Goal: Task Accomplishment & Management: Manage account settings

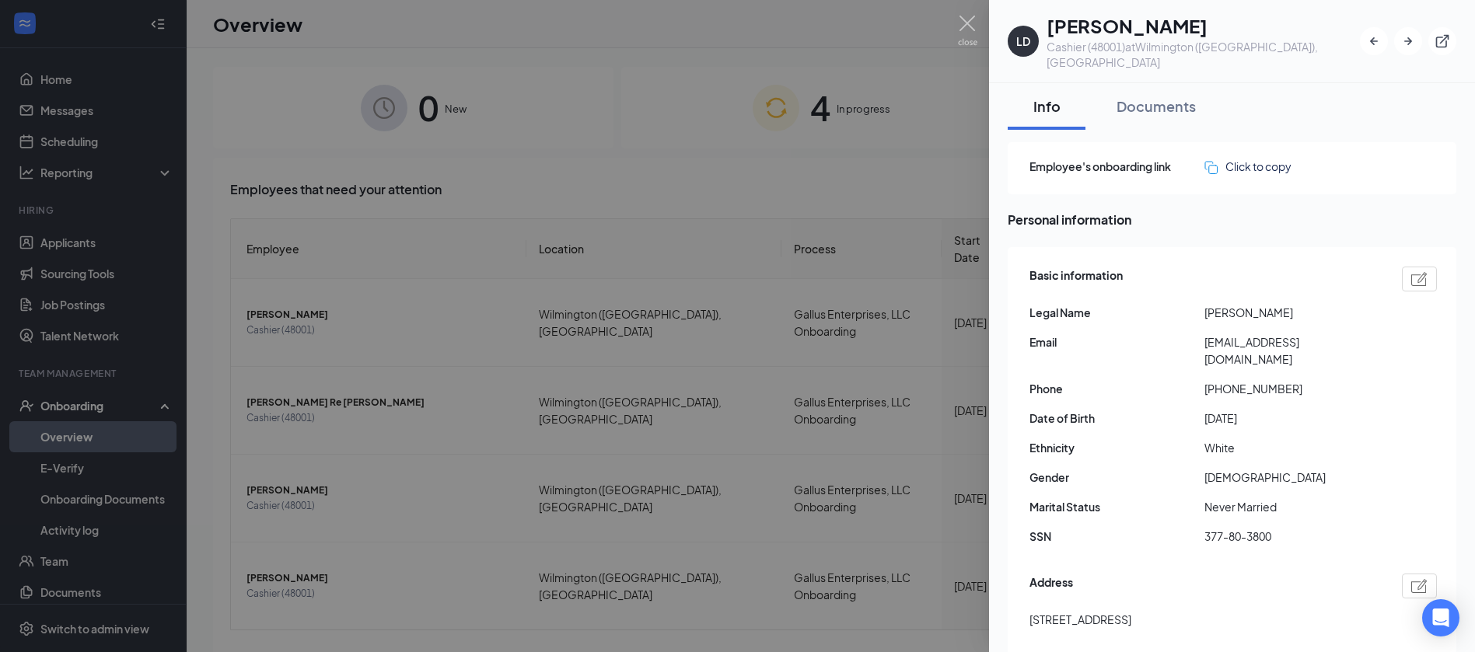
scroll to position [783, 0]
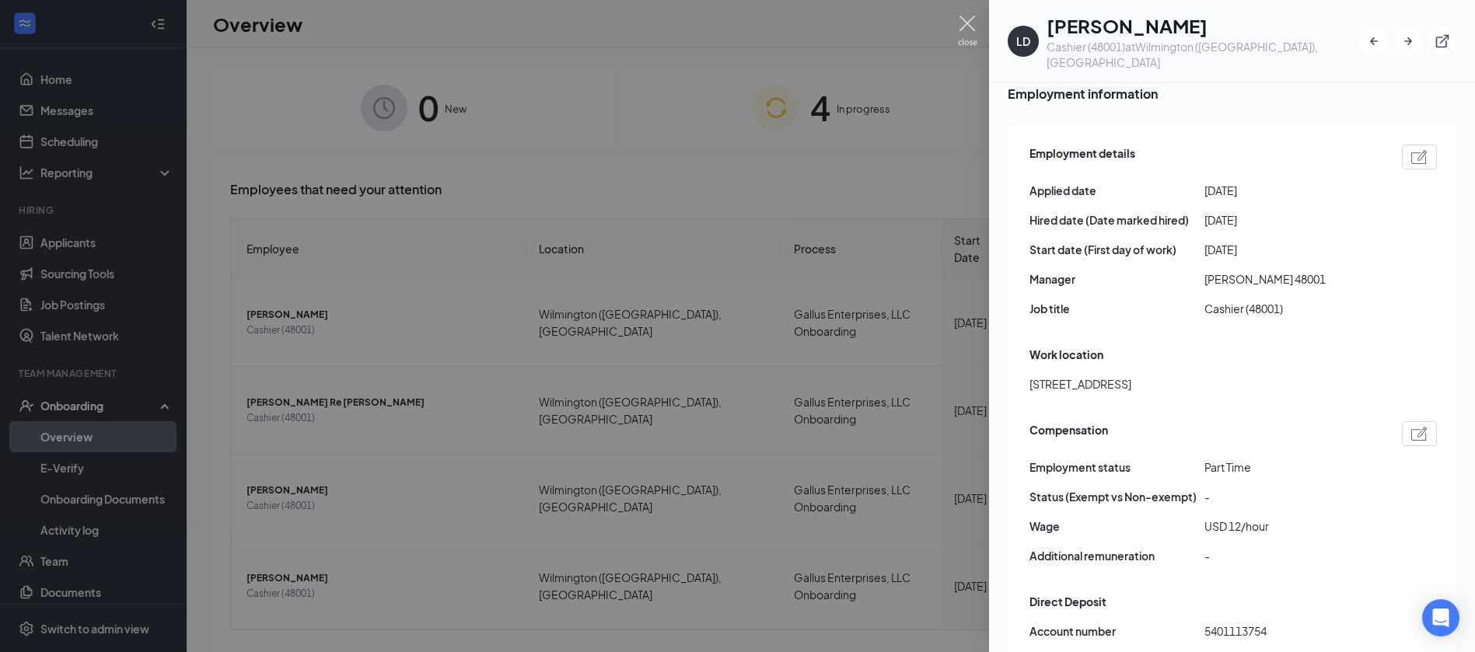
click at [967, 23] on img at bounding box center [967, 31] width 19 height 30
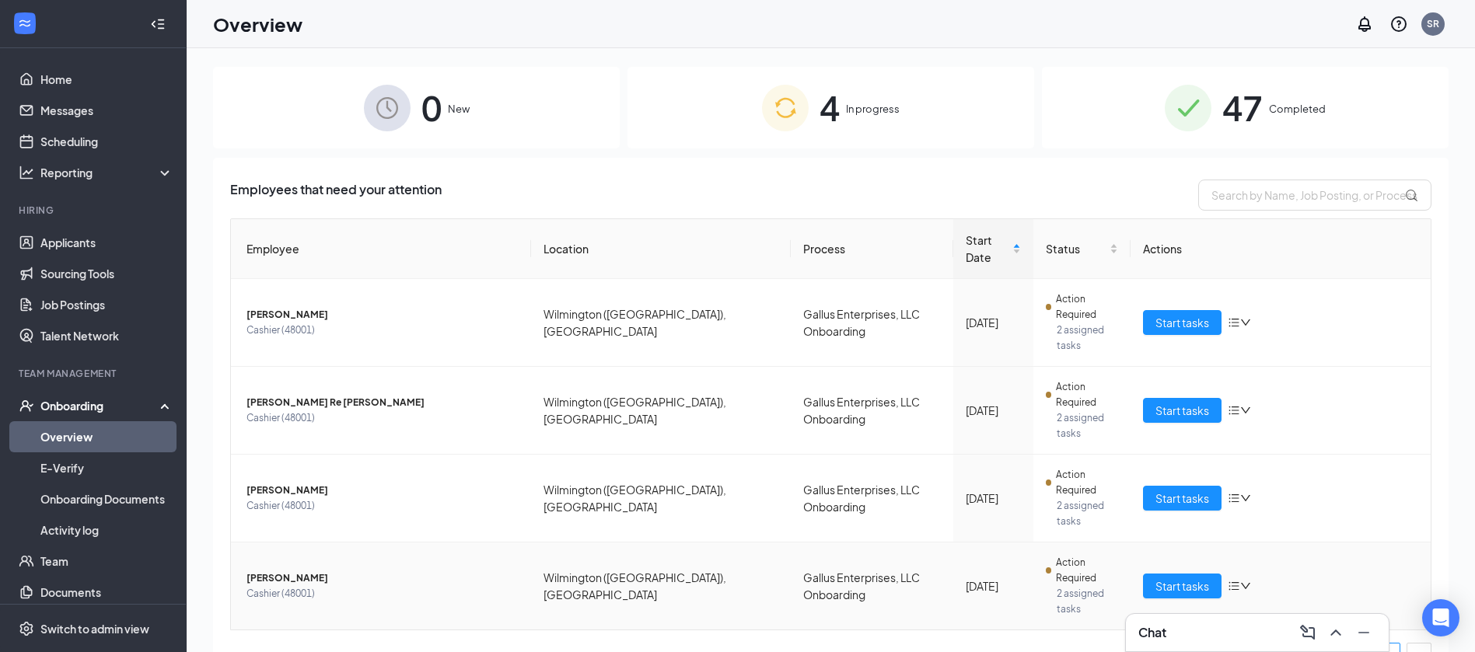
click at [295, 571] on span "[PERSON_NAME]" at bounding box center [382, 579] width 272 height 16
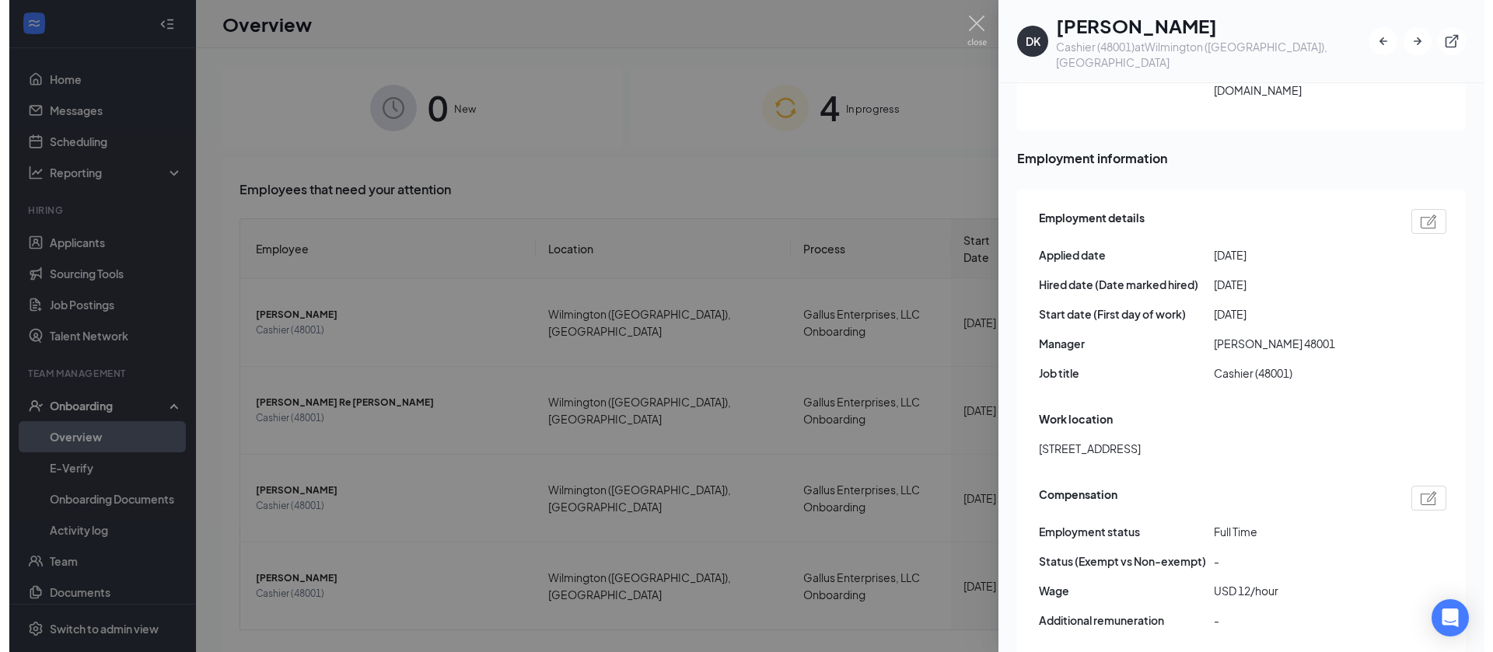
scroll to position [724, 0]
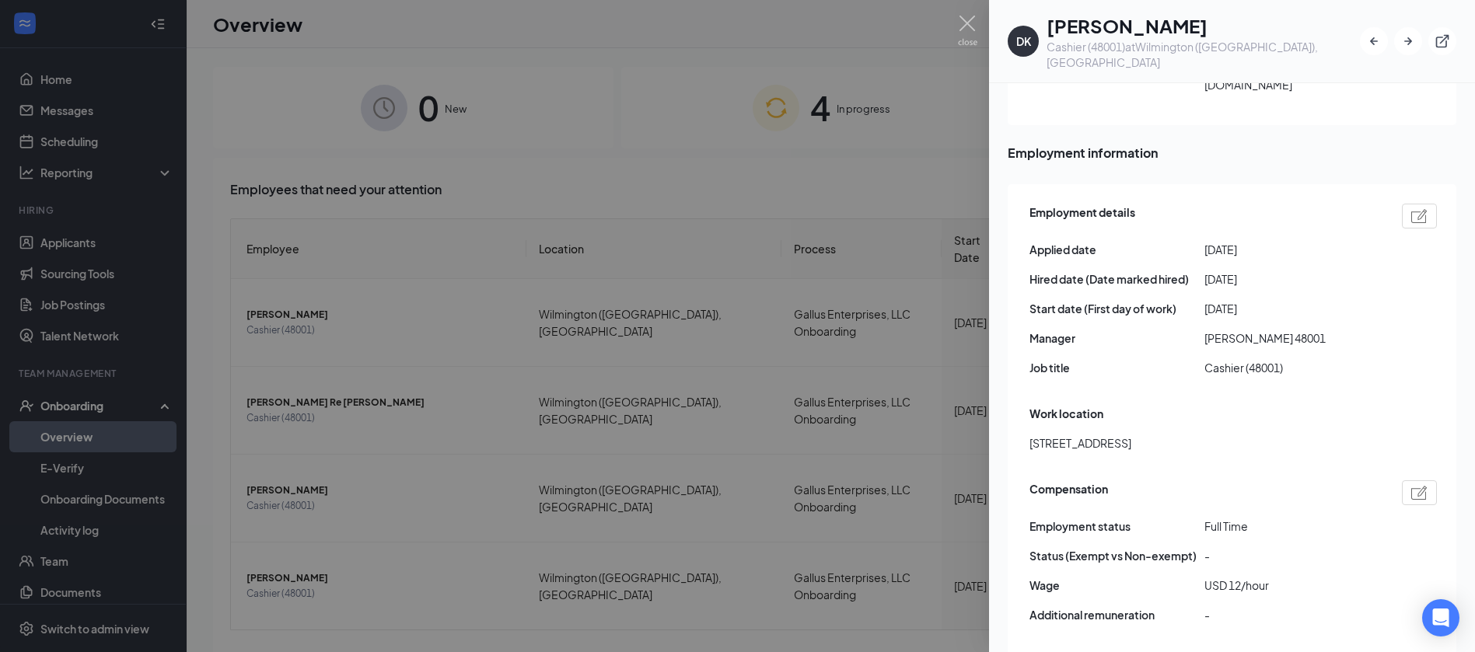
click at [532, 88] on div at bounding box center [737, 326] width 1475 height 652
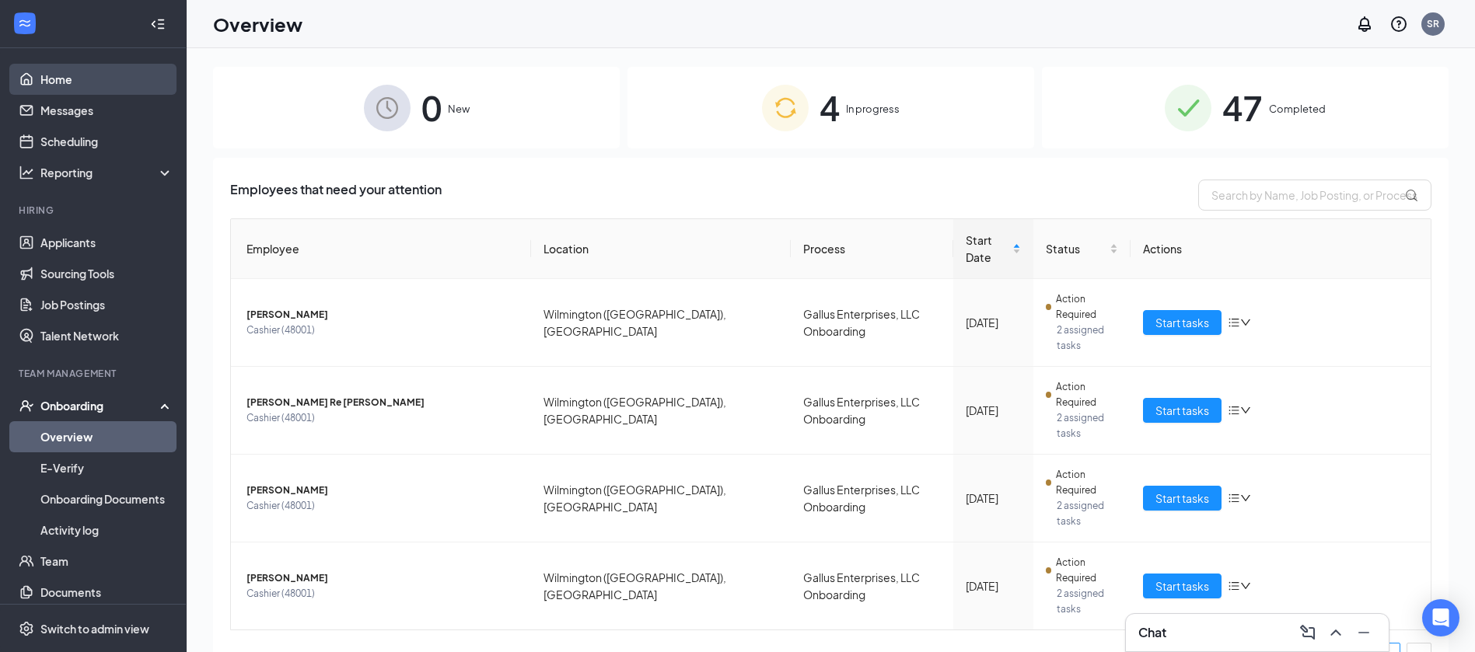
click at [70, 77] on link "Home" at bounding box center [106, 79] width 133 height 31
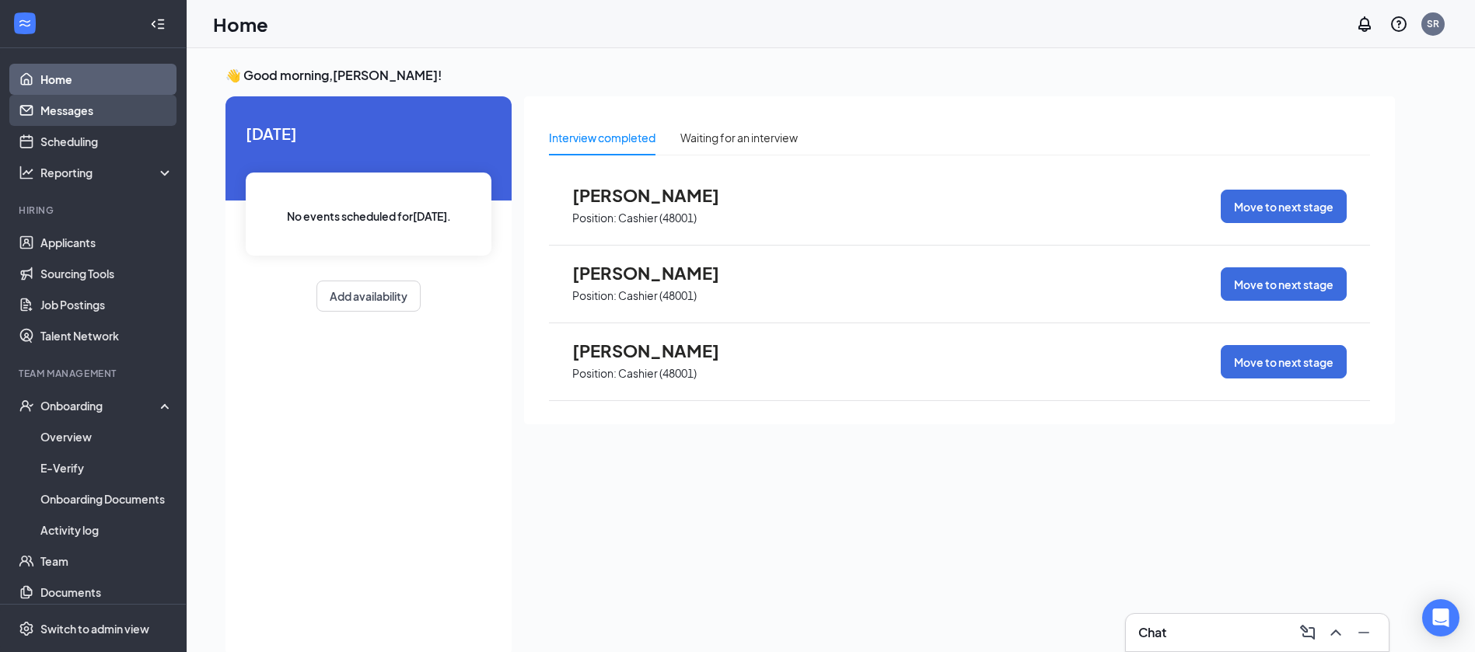
click at [71, 107] on link "Messages" at bounding box center [106, 110] width 133 height 31
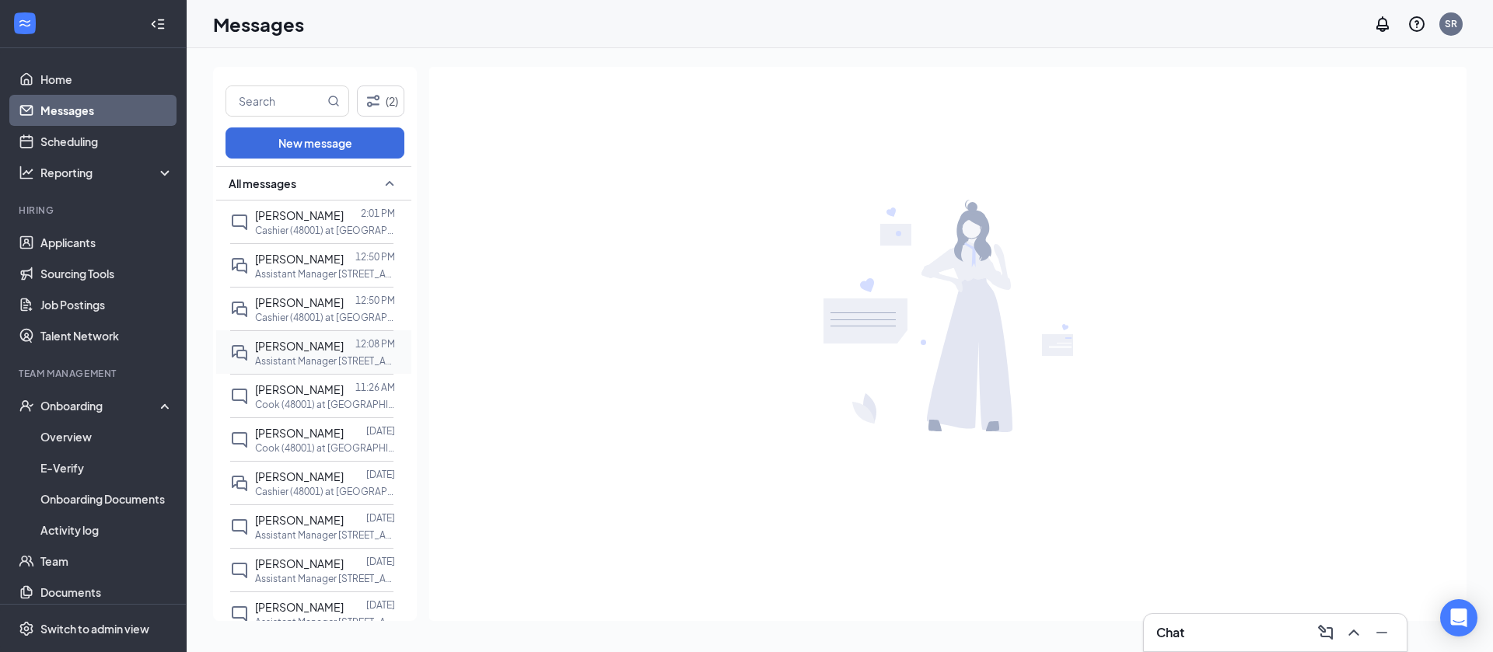
click at [344, 368] on p "Assistant Manager [STREET_ADDRESS]" at bounding box center [325, 360] width 140 height 13
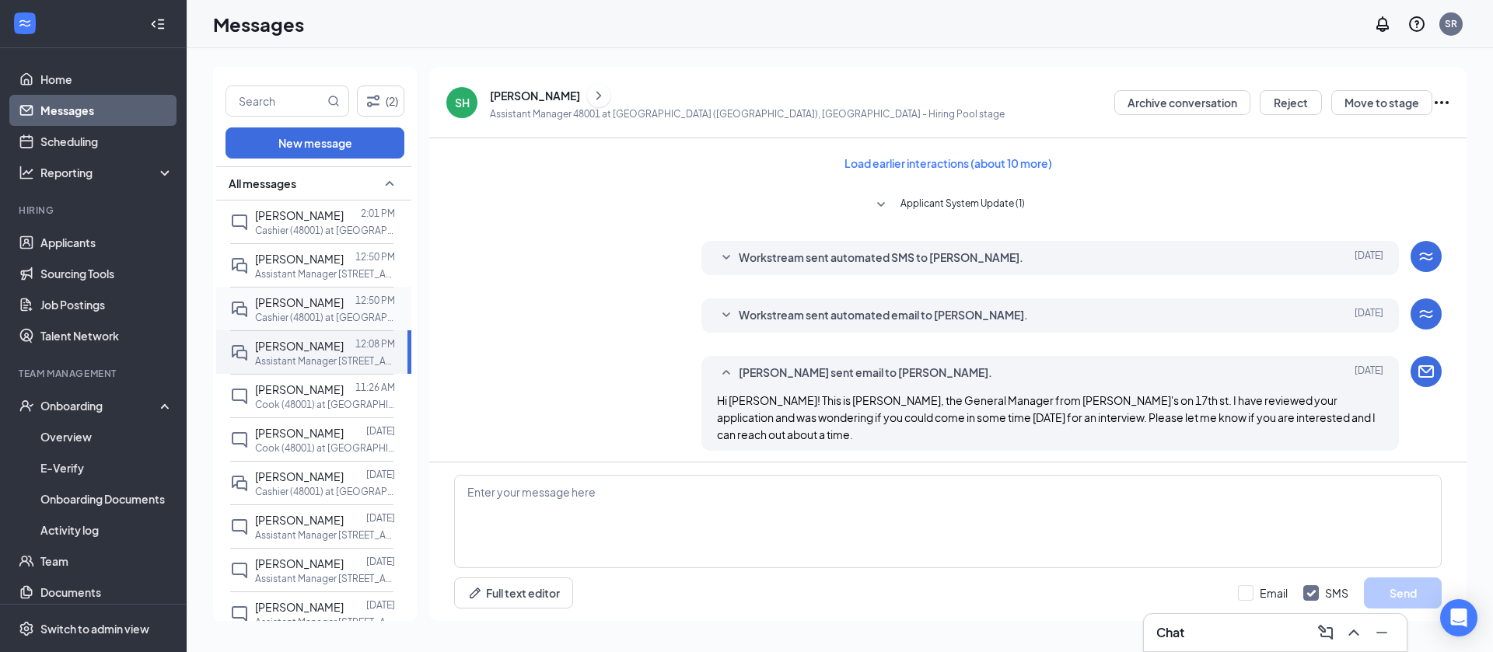
scroll to position [543, 0]
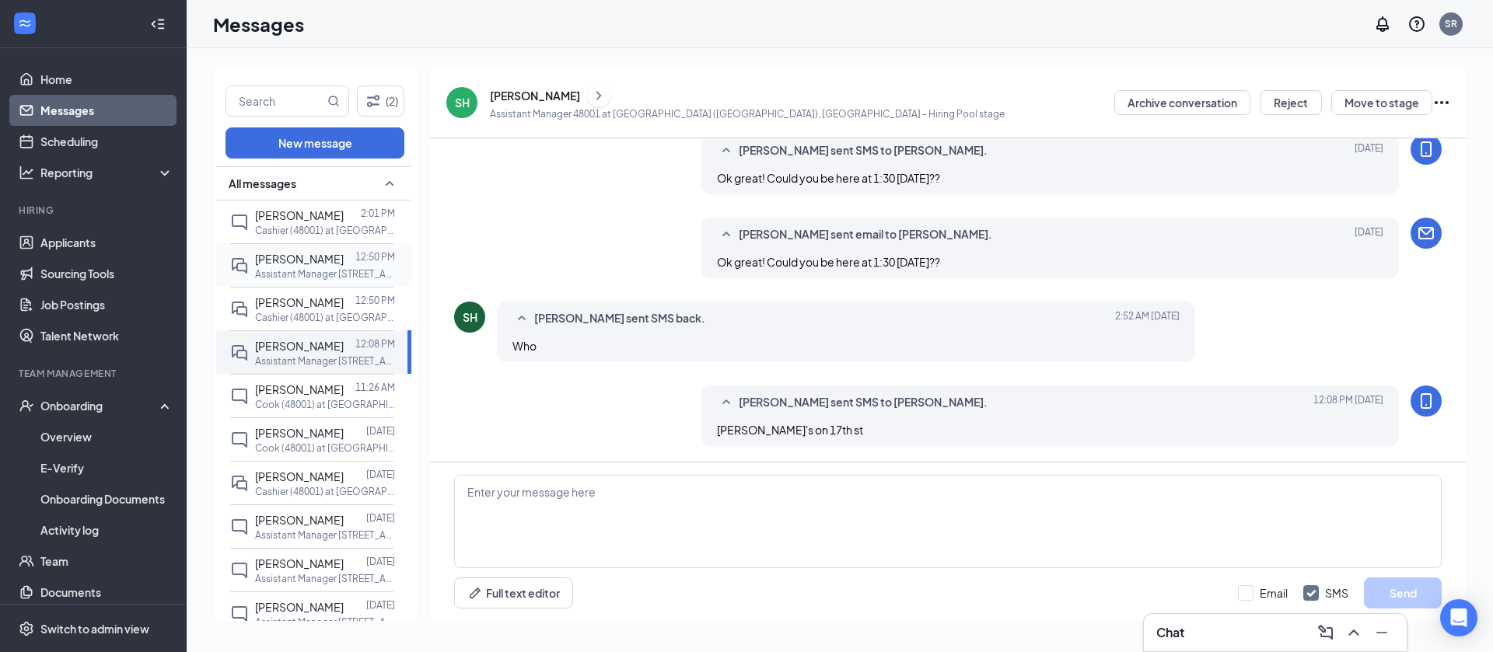
drag, startPoint x: 294, startPoint y: 265, endPoint x: 337, endPoint y: 249, distance: 45.8
click at [295, 264] on span "[PERSON_NAME]" at bounding box center [299, 259] width 89 height 14
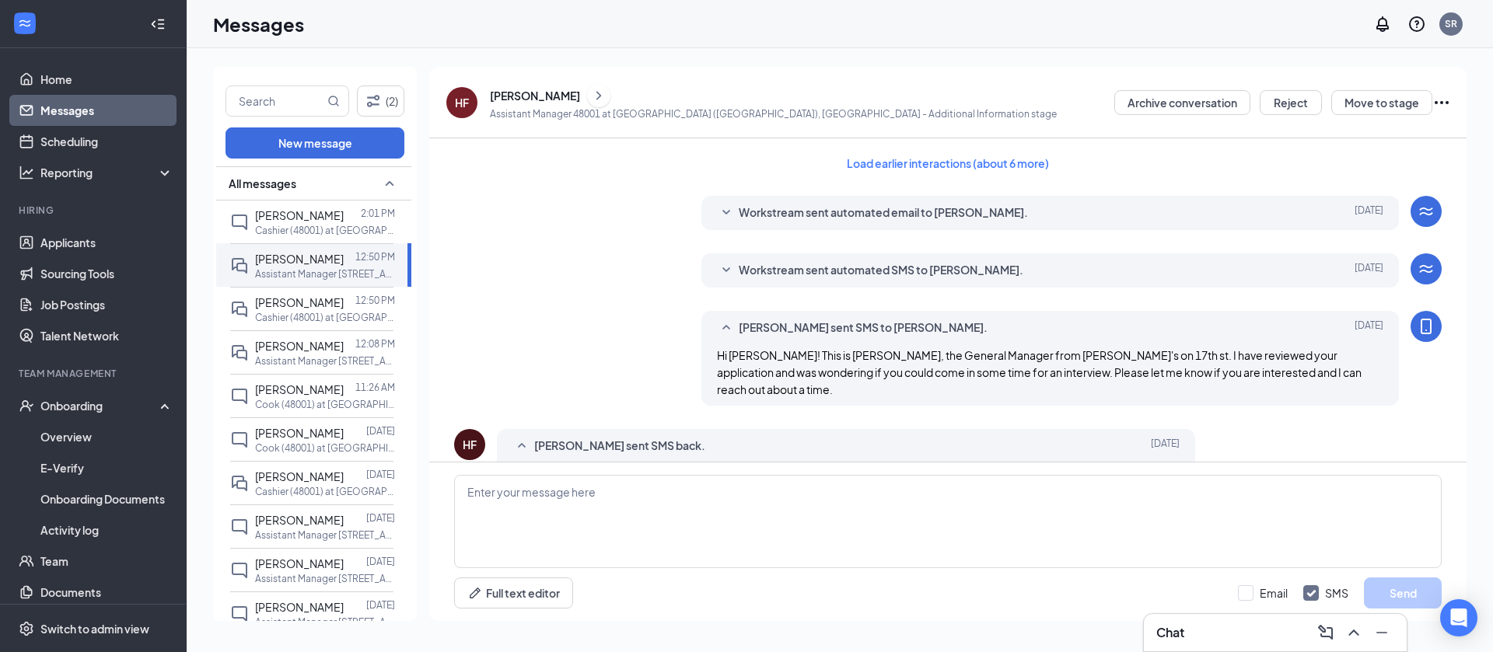
scroll to position [530, 0]
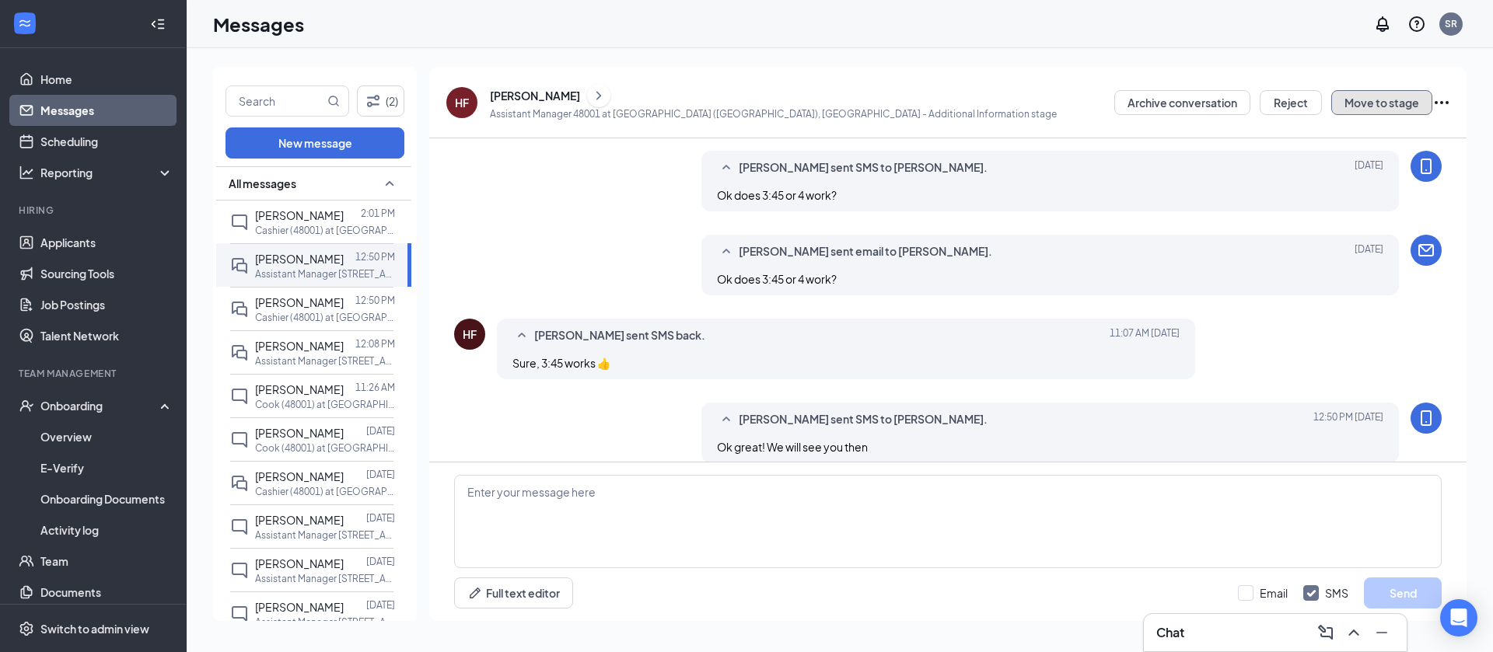
click at [1421, 102] on button "Move to stage" at bounding box center [1381, 102] width 101 height 25
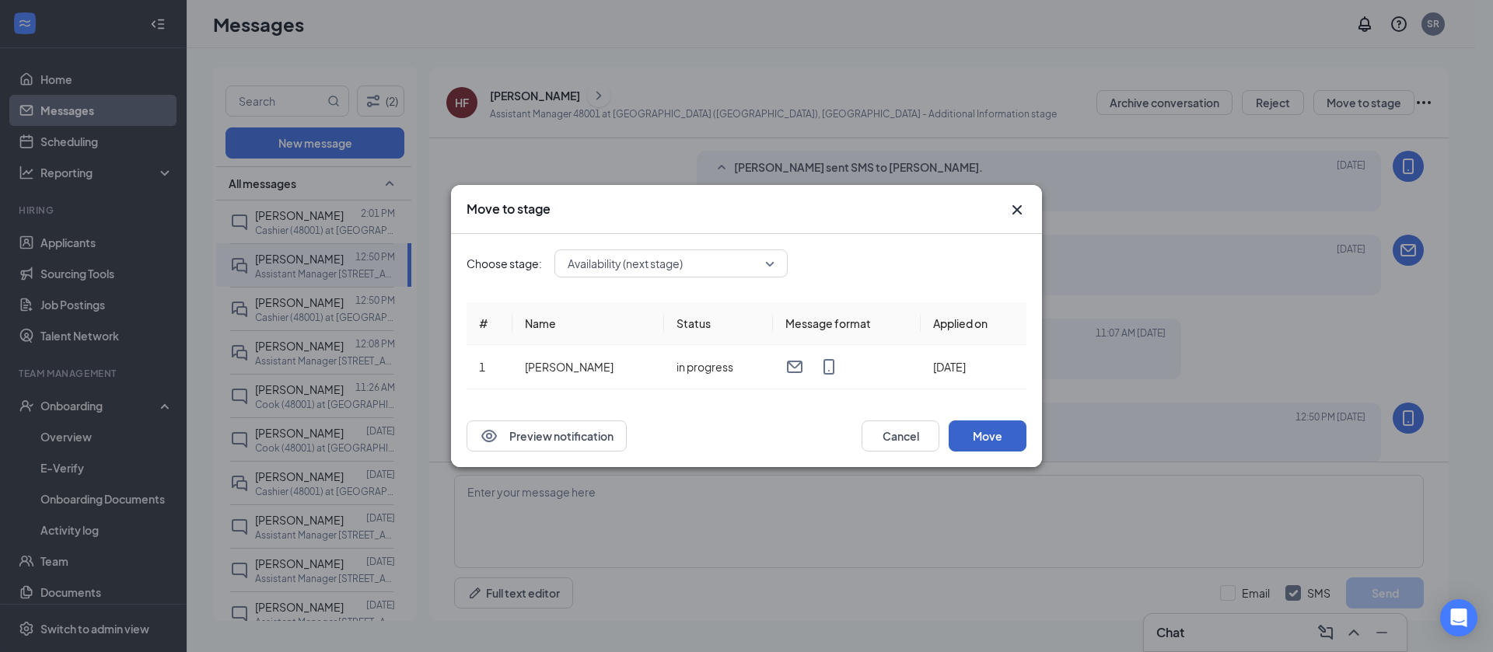
click at [1000, 431] on button "Move" at bounding box center [987, 436] width 78 height 31
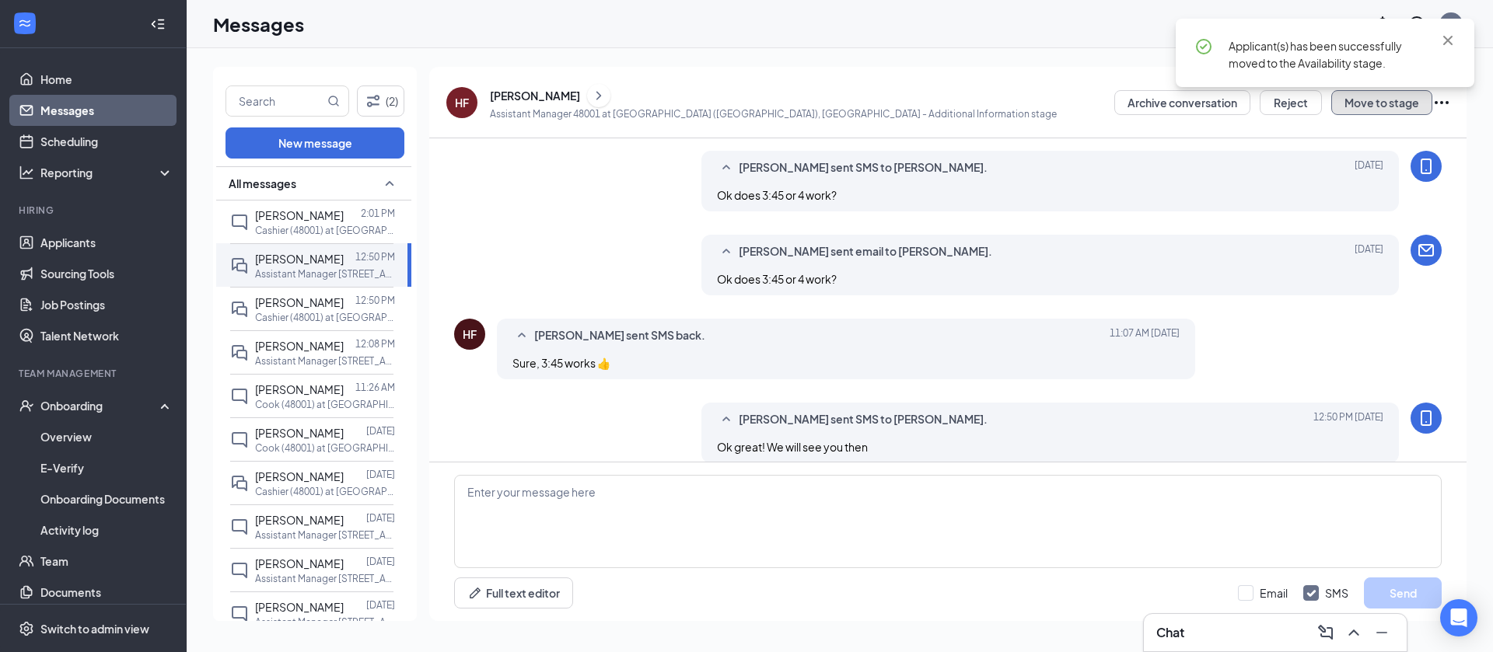
click at [1397, 106] on button "Move to stage" at bounding box center [1381, 102] width 101 height 25
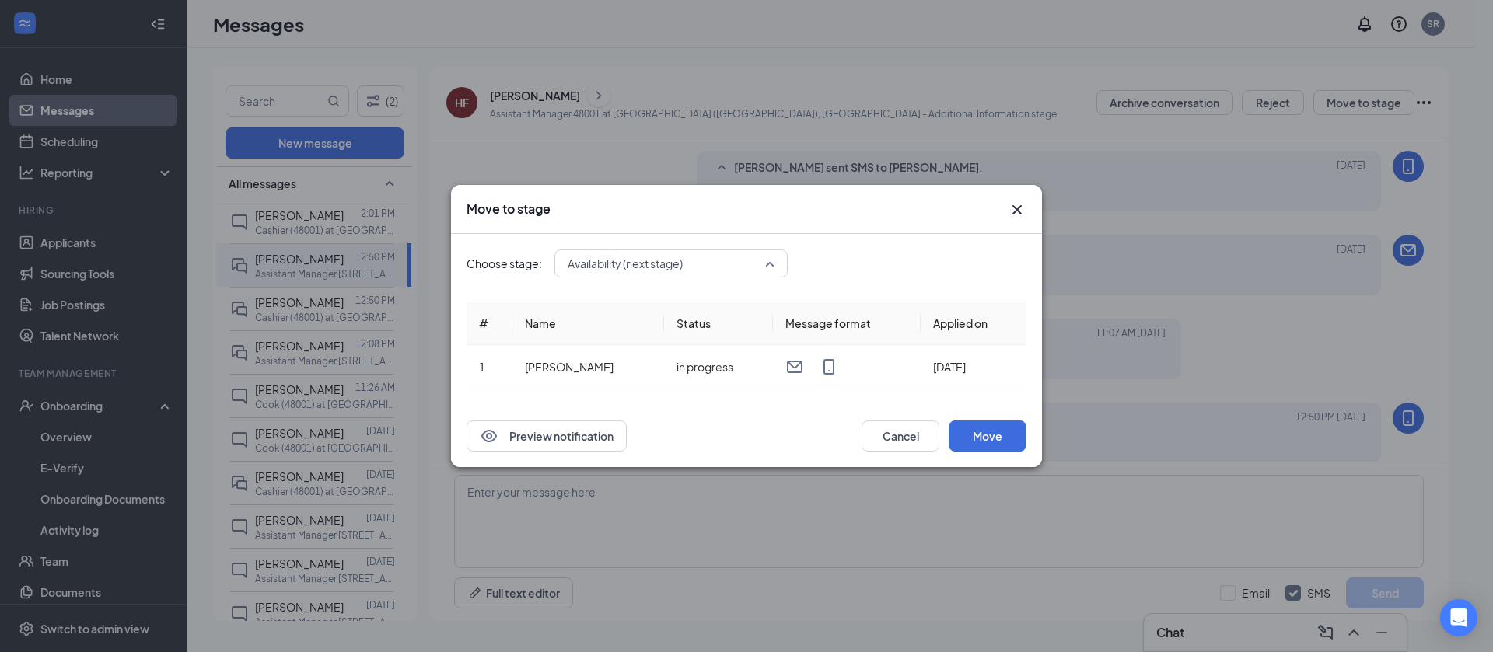
click at [724, 266] on div "Availability (next stage) 3412105 3412106 3412107 Application Additional Inform…" at bounding box center [670, 264] width 233 height 28
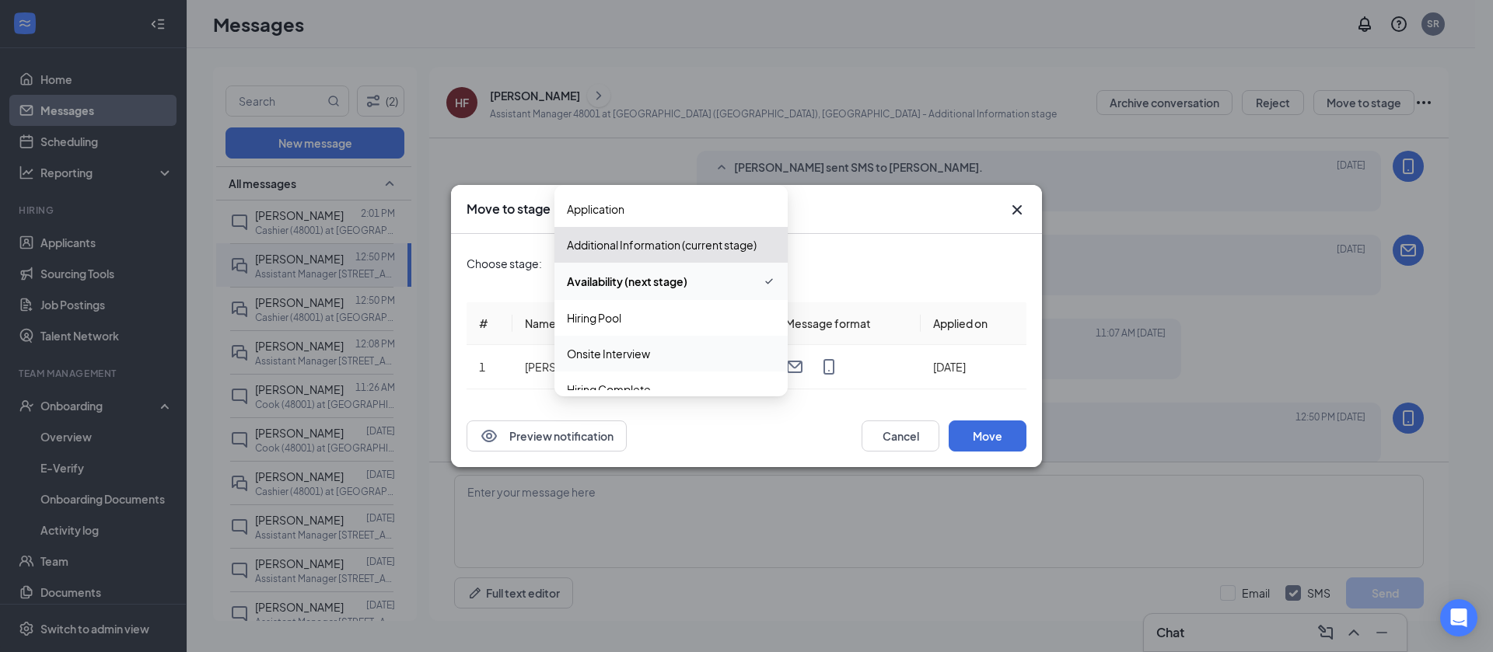
click at [687, 354] on span "Onsite Interview" at bounding box center [671, 353] width 208 height 17
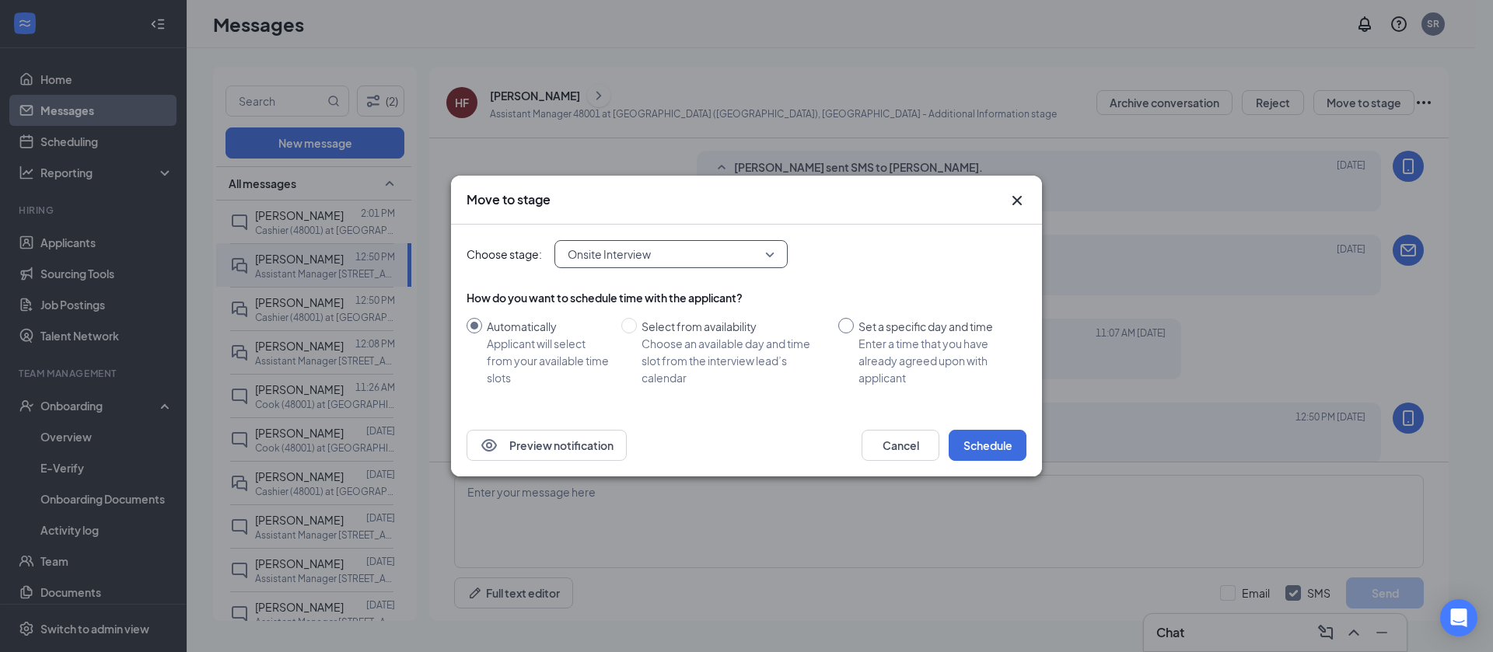
click at [854, 326] on input "Set a specific day and time Enter a time that you have already agreed upon with…" at bounding box center [846, 326] width 16 height 16
radio input "true"
radio input "false"
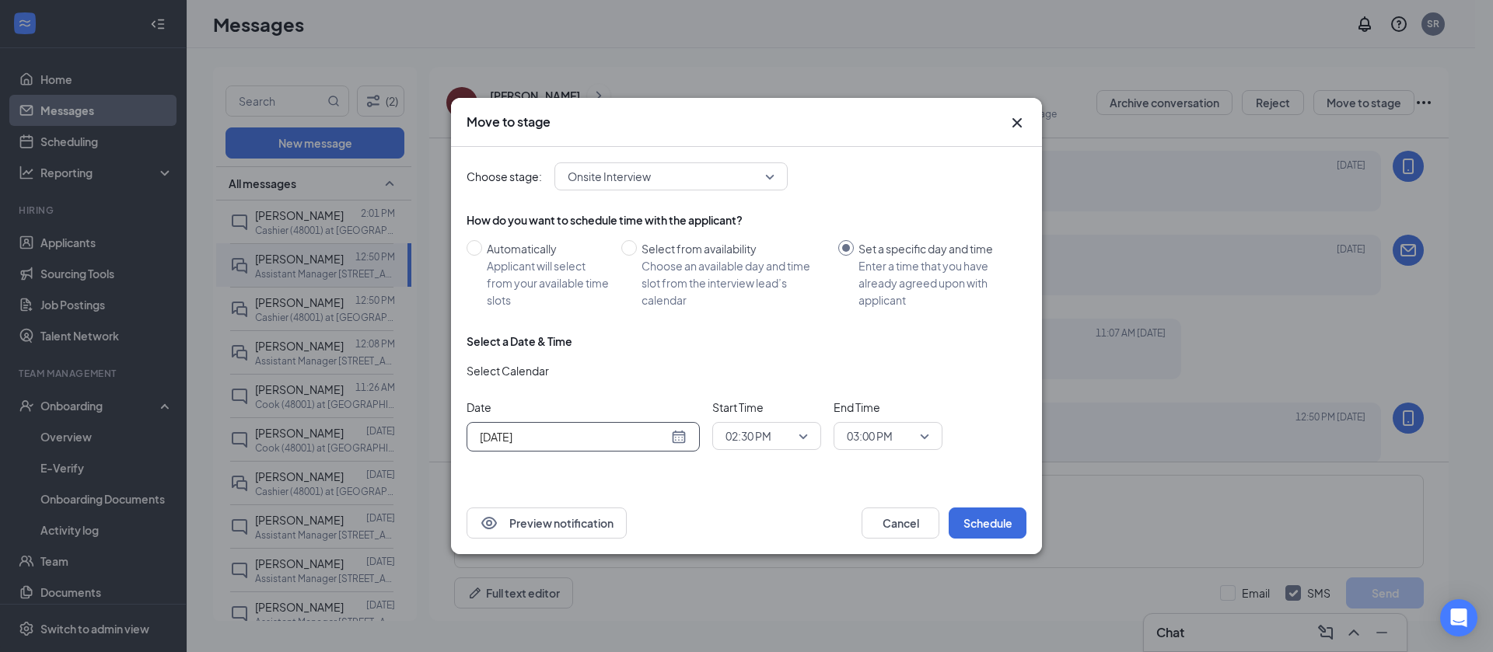
click at [682, 438] on div "[DATE]" at bounding box center [583, 436] width 207 height 17
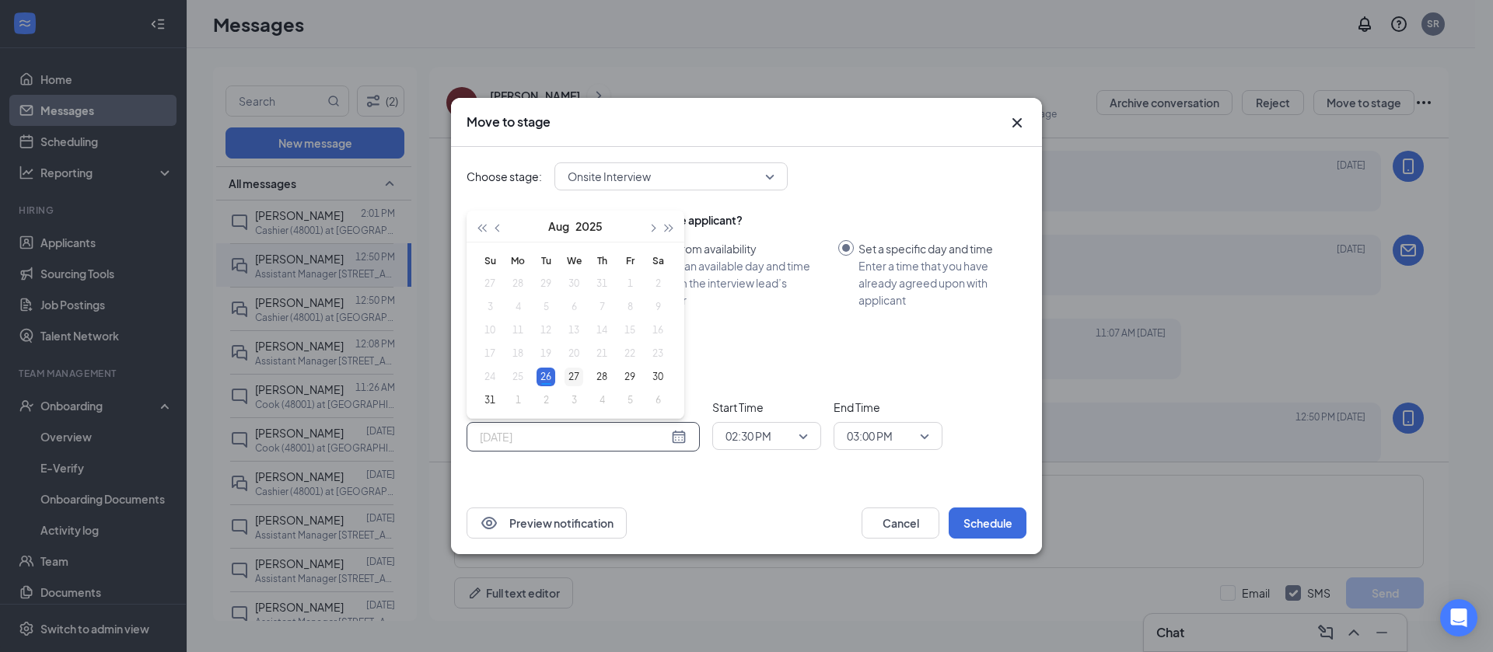
type input "[DATE]"
click at [570, 372] on div "27" at bounding box center [573, 377] width 19 height 19
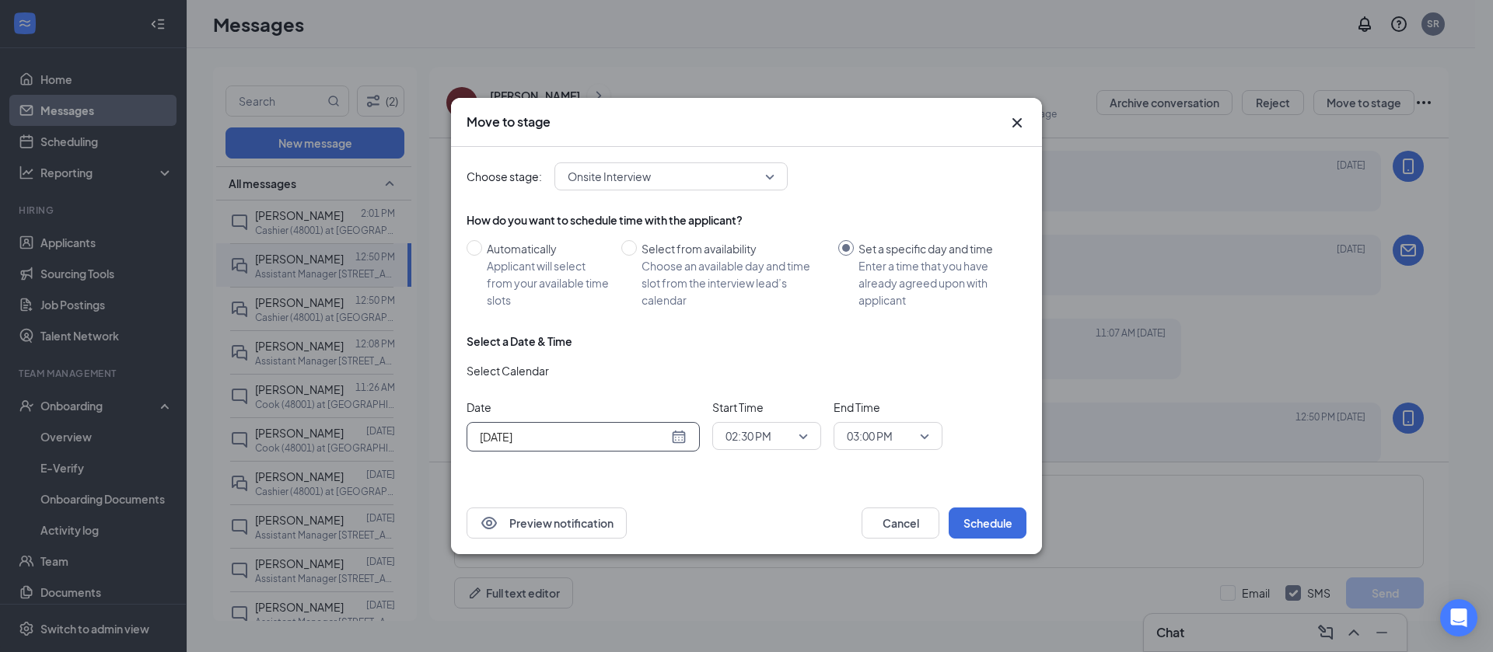
click at [752, 434] on span "02:30 PM" at bounding box center [748, 435] width 46 height 23
click at [745, 384] on span "03:45 PM" at bounding box center [748, 387] width 46 height 17
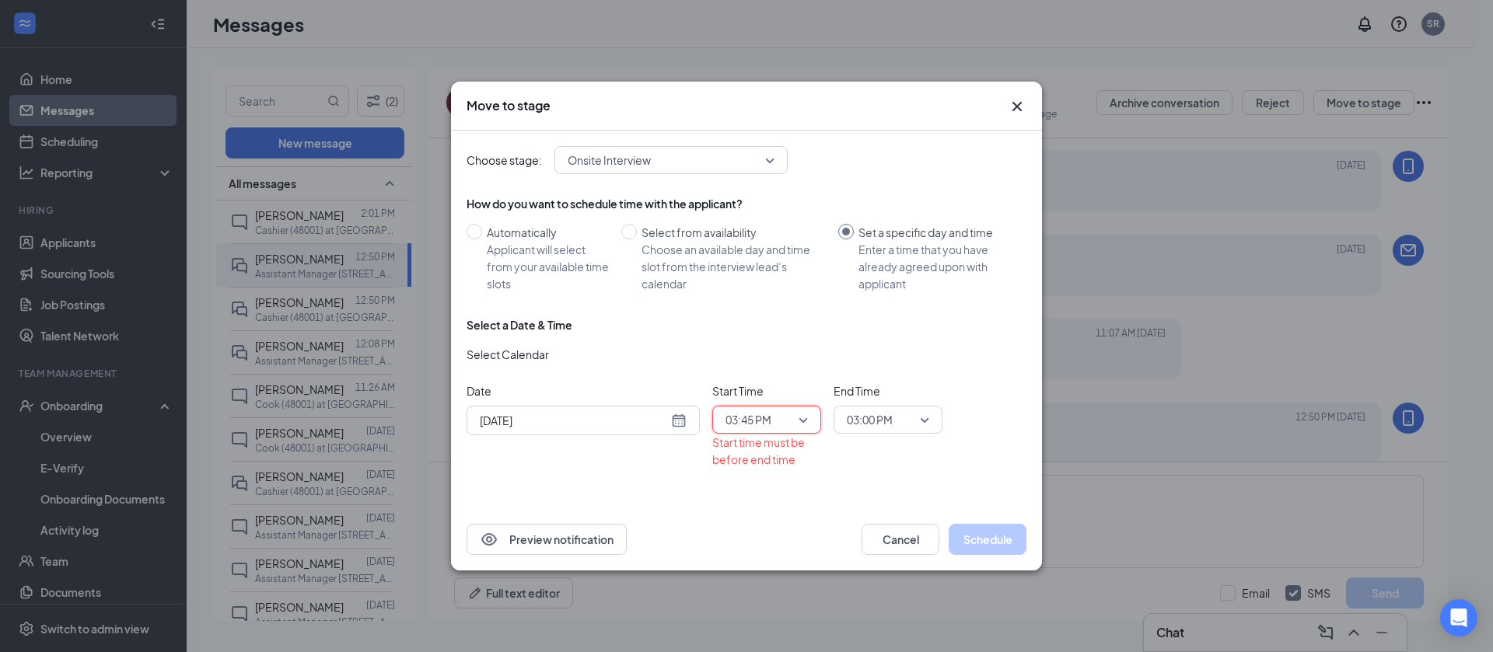
click at [873, 419] on span "03:00 PM" at bounding box center [870, 419] width 46 height 23
click at [880, 324] on span "04:15 PM" at bounding box center [869, 324] width 46 height 17
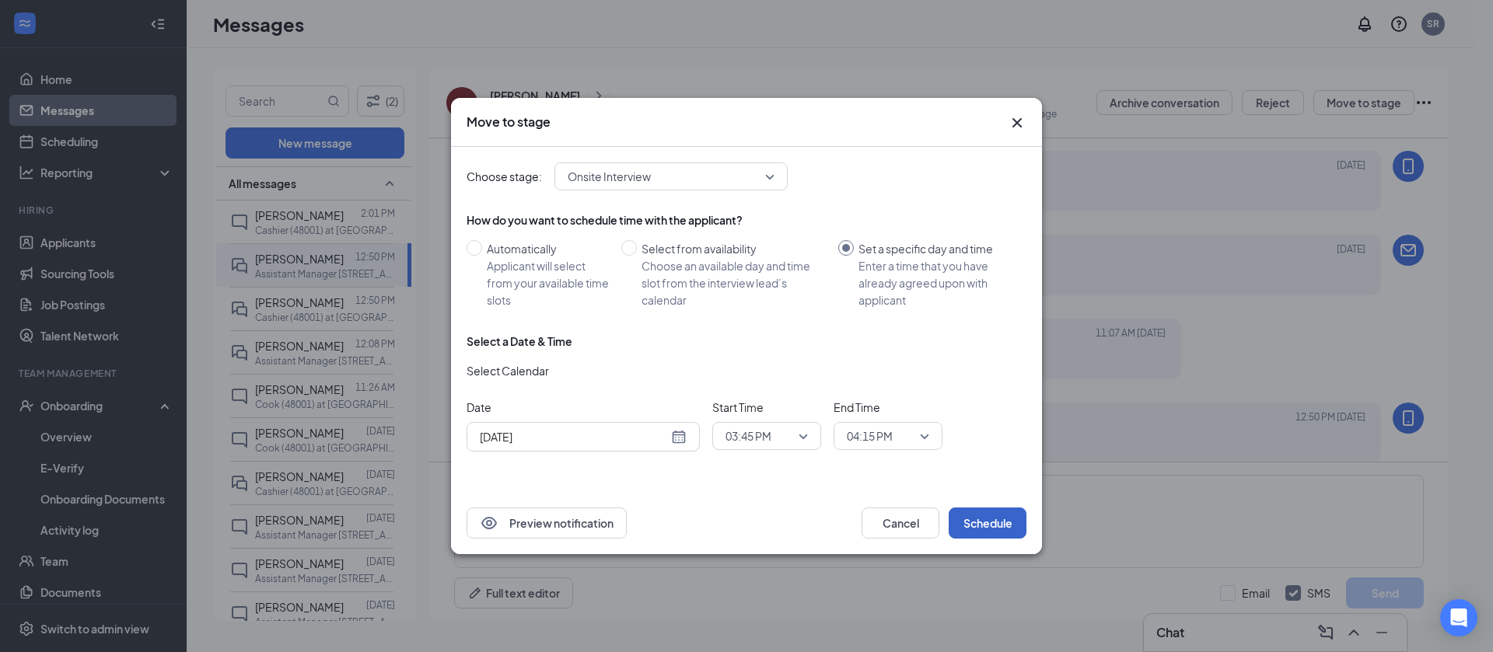
click at [987, 525] on button "Schedule" at bounding box center [987, 523] width 78 height 31
click at [990, 515] on button "Schedule" at bounding box center [987, 523] width 78 height 31
click at [520, 521] on button "Preview notification" at bounding box center [546, 523] width 160 height 31
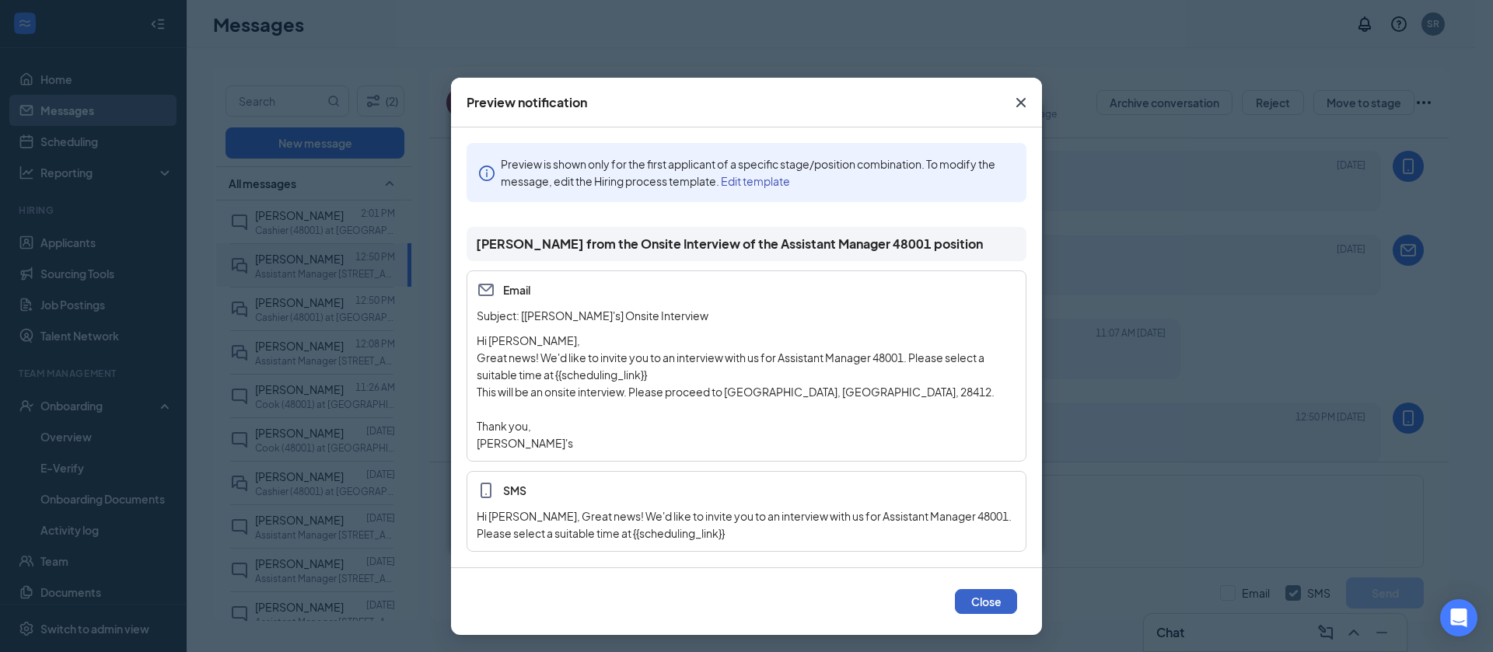
click at [975, 605] on button "Close" at bounding box center [986, 601] width 62 height 25
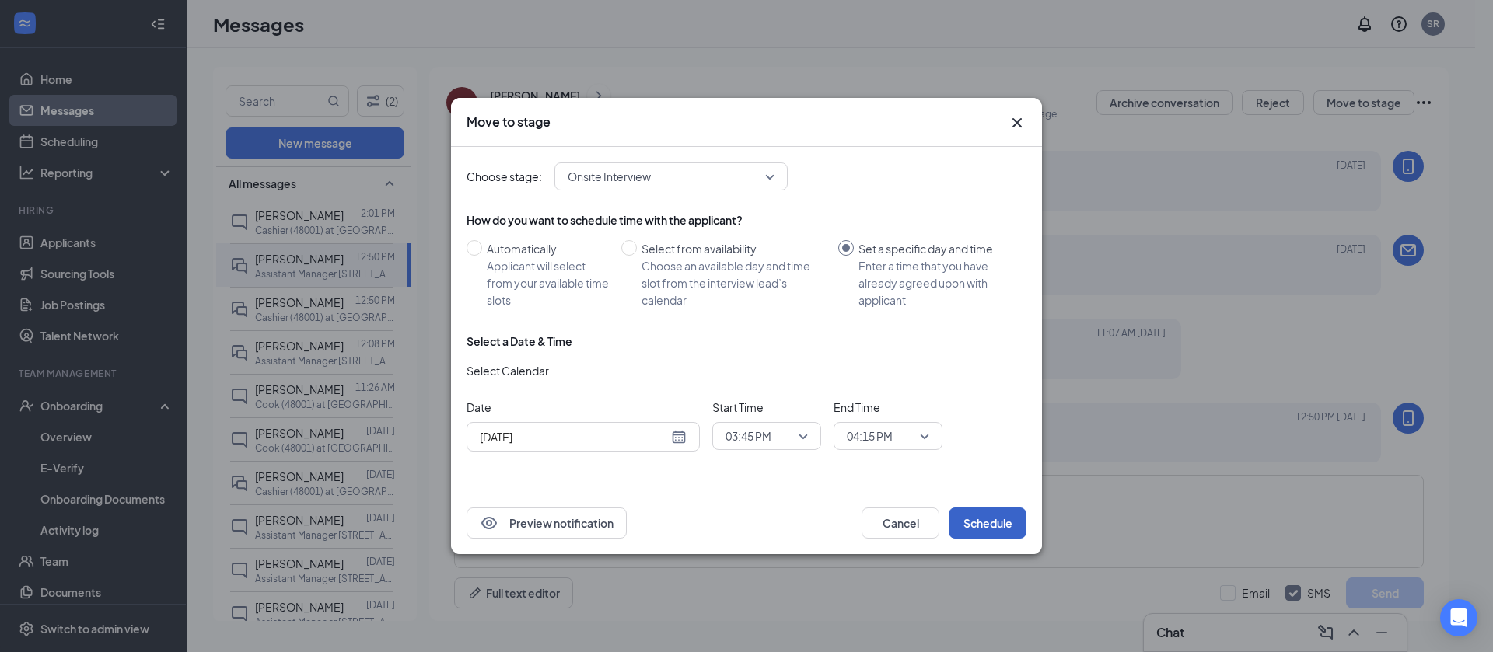
click at [997, 522] on button "Schedule" at bounding box center [987, 523] width 78 height 31
click at [1015, 113] on icon "Cross" at bounding box center [1016, 122] width 19 height 19
